Goal: Information Seeking & Learning: Understand process/instructions

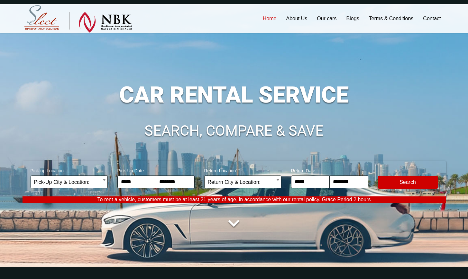
scroll to position [11, 0]
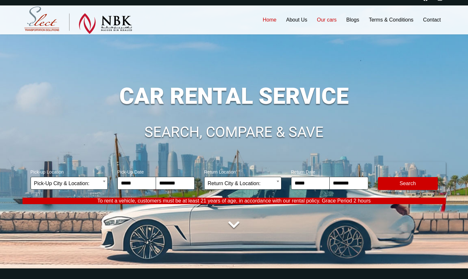
click at [323, 19] on link "Our cars" at bounding box center [326, 19] width 29 height 29
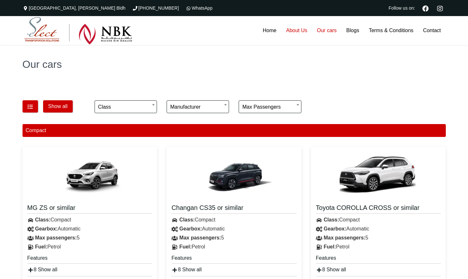
click at [304, 31] on link "About Us" at bounding box center [296, 30] width 31 height 29
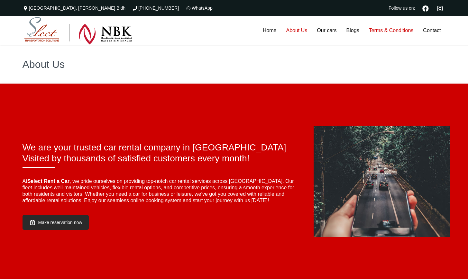
click at [392, 32] on link "Terms & Conditions" at bounding box center [391, 30] width 54 height 29
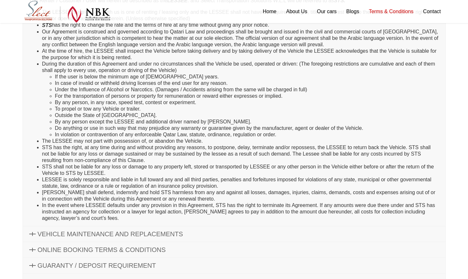
scroll to position [121, 0]
click at [110, 236] on span "VEHICLE MAINTENANCE AND REPLACEMENTS" at bounding box center [110, 233] width 145 height 7
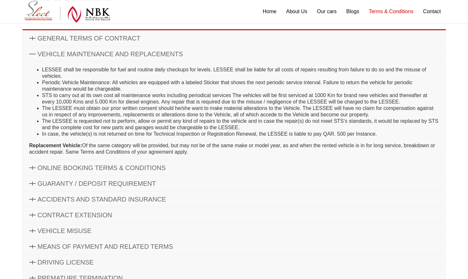
scroll to position [63, 0]
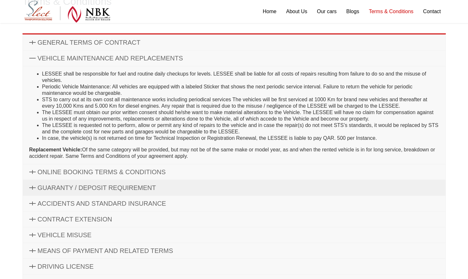
click at [99, 187] on span "GUARANTY / DEPOSIT REQUIREMENT" at bounding box center [97, 187] width 118 height 7
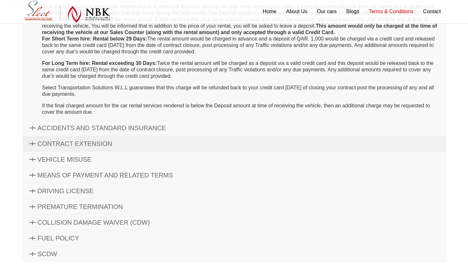
scroll to position [165, 0]
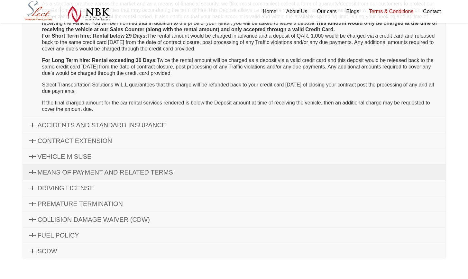
click at [70, 172] on span "MEANS OF PAYMENT AND RELATED TERMS" at bounding box center [106, 172] width 136 height 7
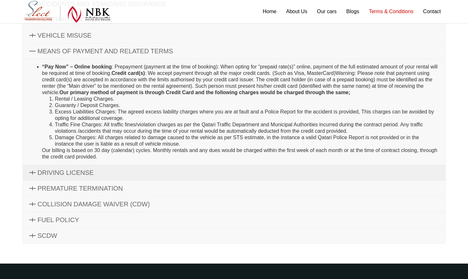
click at [64, 175] on span "DRIVING LICENSE" at bounding box center [66, 172] width 56 height 7
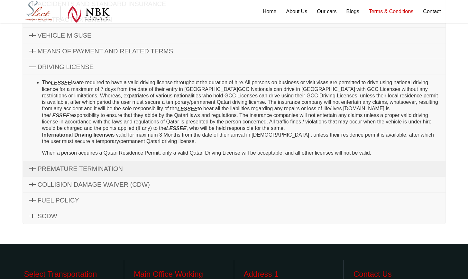
click at [57, 165] on span "PREMATURE TERMINATION" at bounding box center [81, 168] width 86 height 7
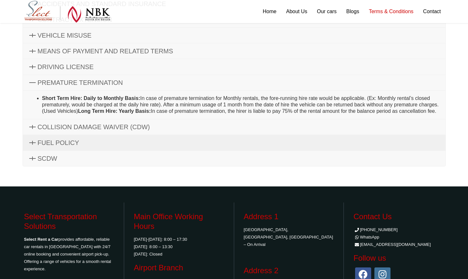
click at [59, 151] on link "FUEL POLICY" at bounding box center [234, 142] width 423 height 15
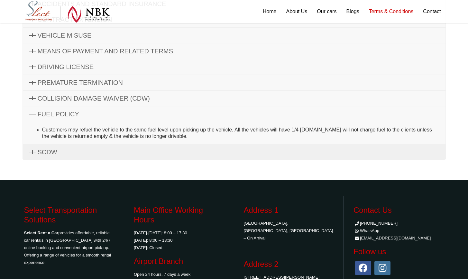
click at [57, 155] on span "SCDW" at bounding box center [48, 152] width 20 height 7
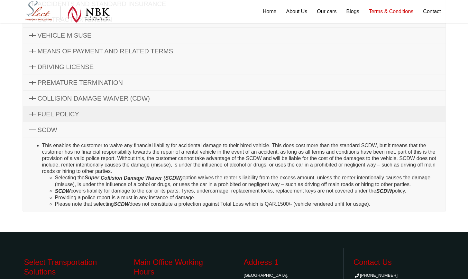
click at [59, 107] on link "FUEL POLICY" at bounding box center [234, 113] width 423 height 15
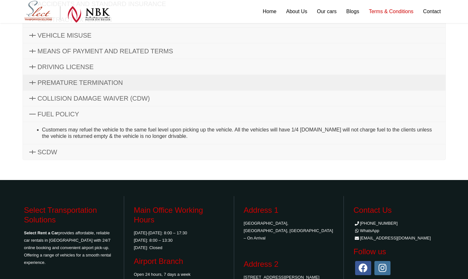
click at [56, 90] on link "PREMATURE TERMINATION" at bounding box center [234, 82] width 423 height 15
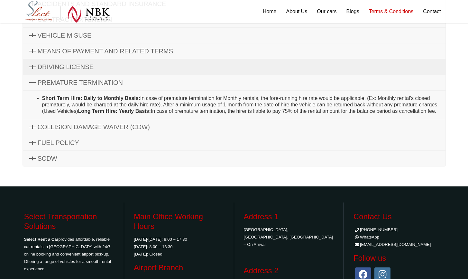
click at [60, 71] on link "DRIVING LICENSE" at bounding box center [234, 66] width 423 height 15
